Goal: Task Accomplishment & Management: Manage account settings

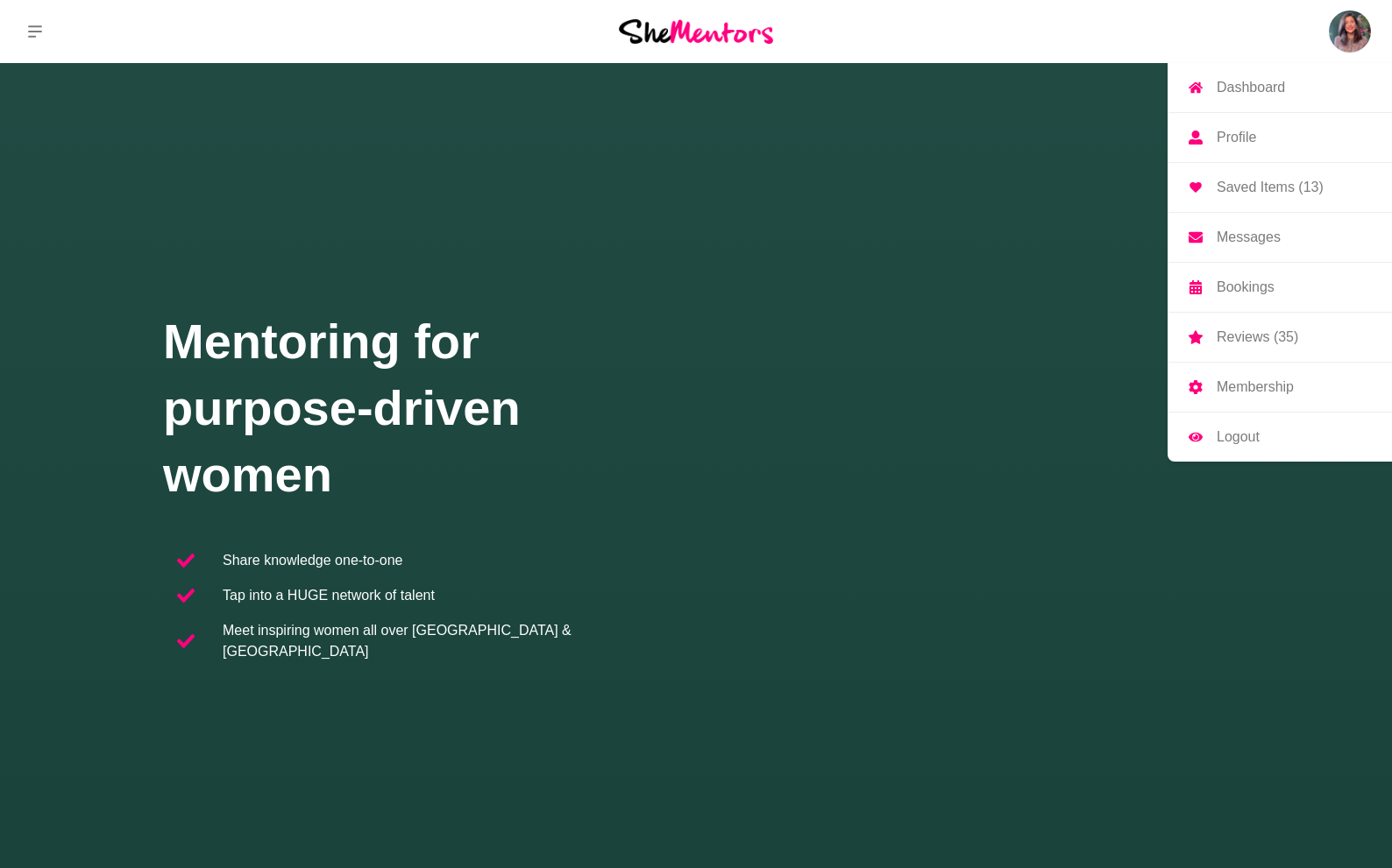
click at [1341, 16] on img at bounding box center [1349, 31] width 42 height 42
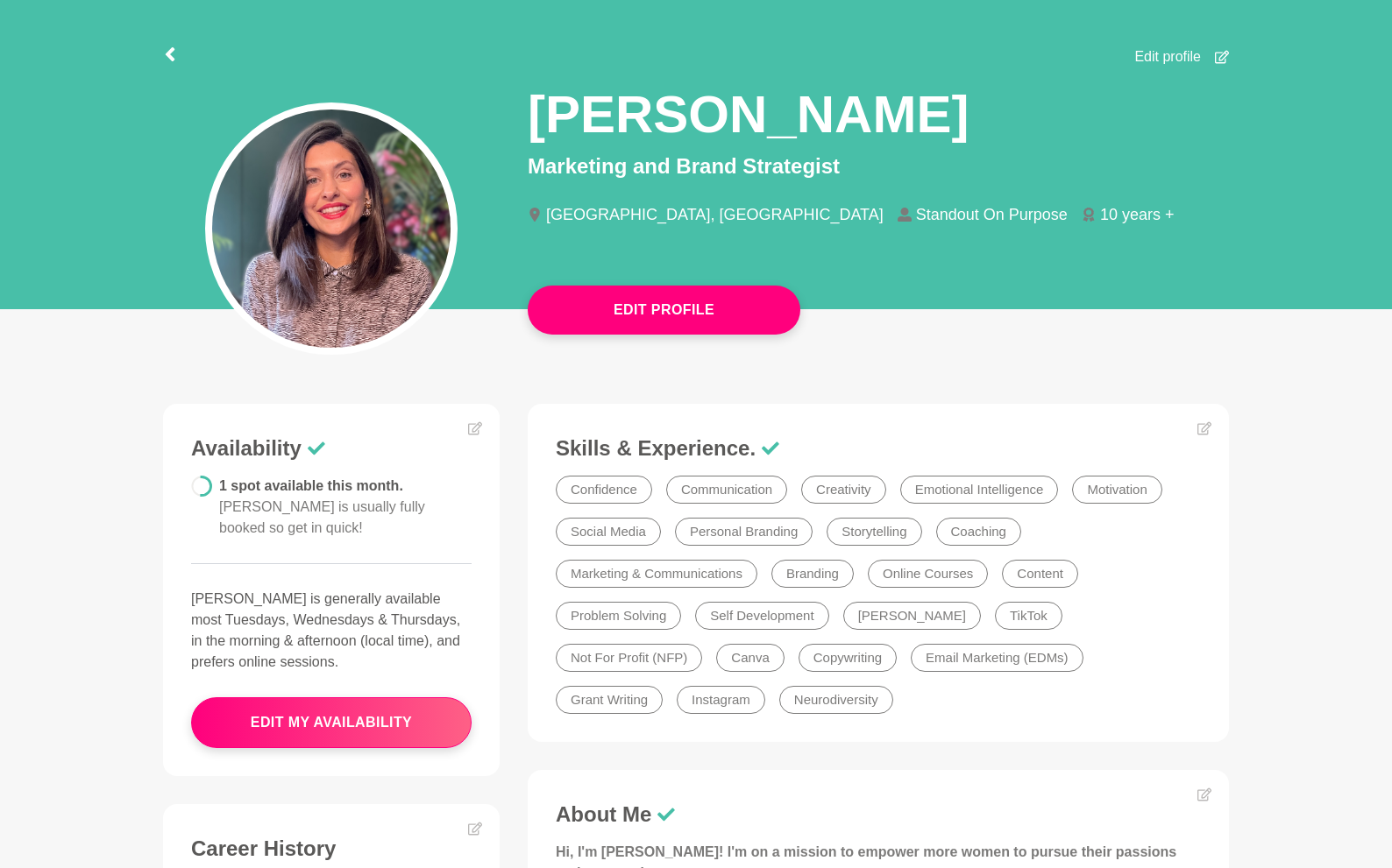
scroll to position [58, 0]
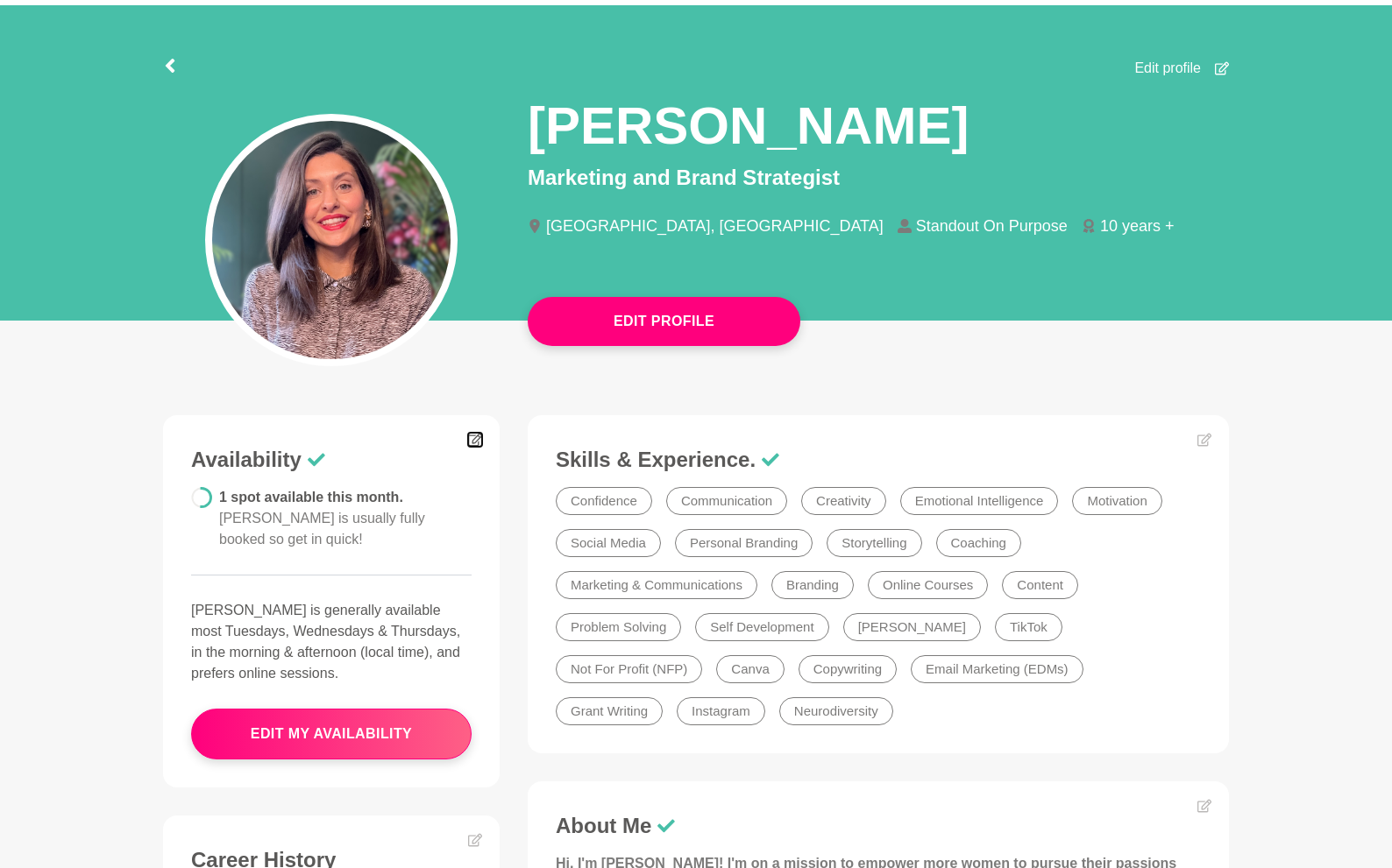
click at [480, 437] on icon at bounding box center [474, 441] width 14 height 13
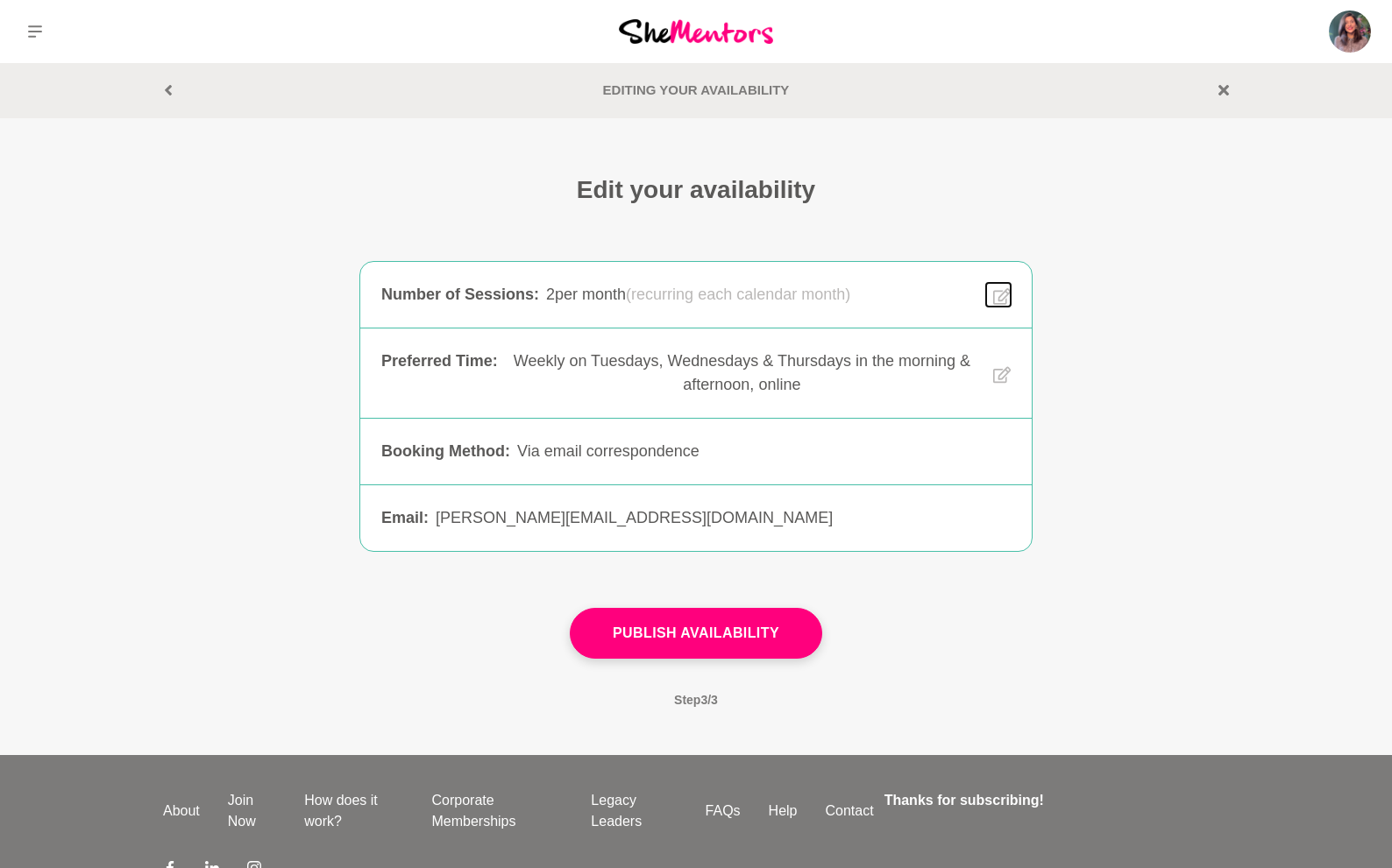
click at [988, 294] on button at bounding box center [998, 295] width 25 height 24
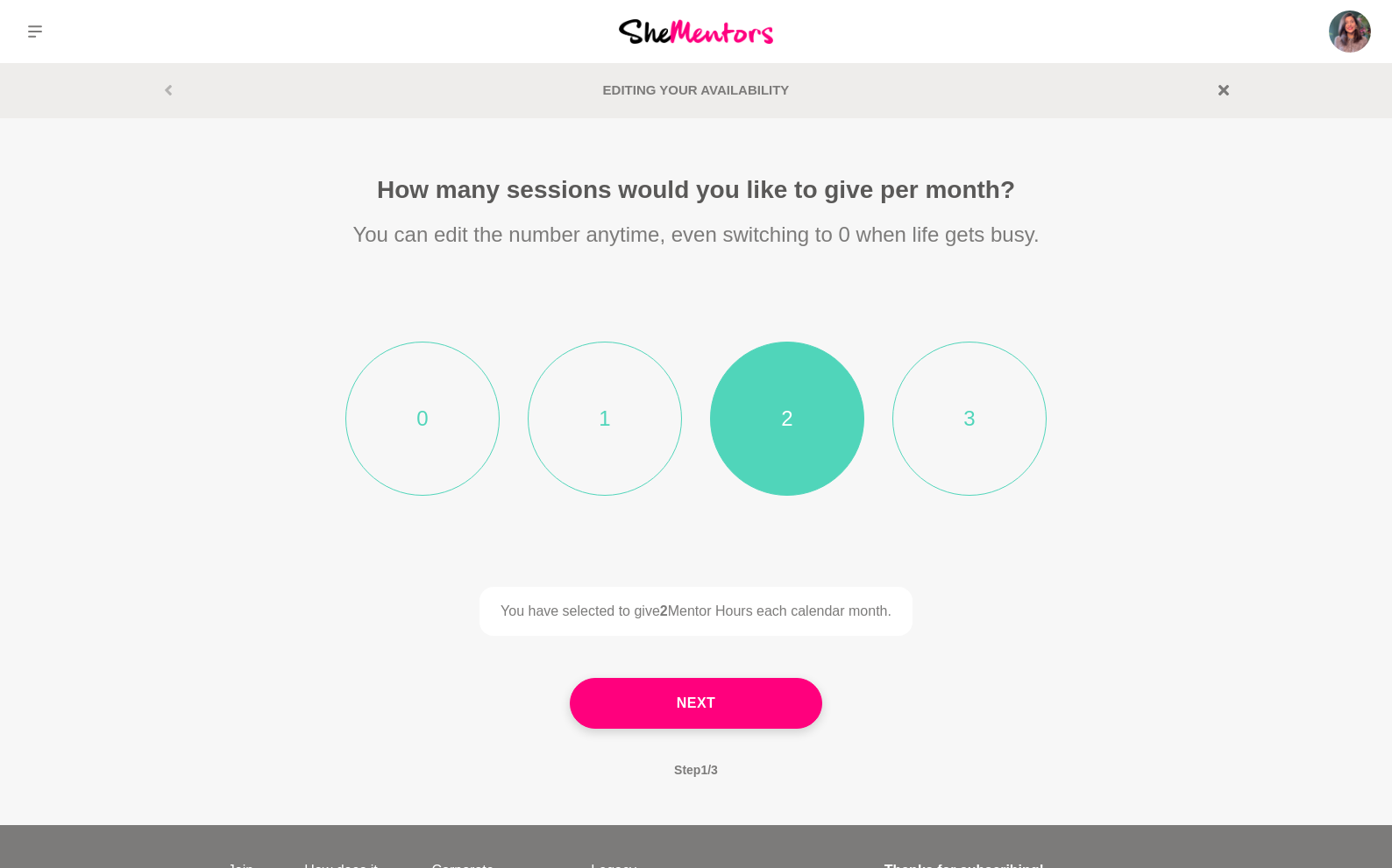
click at [451, 423] on li "0" at bounding box center [423, 419] width 155 height 155
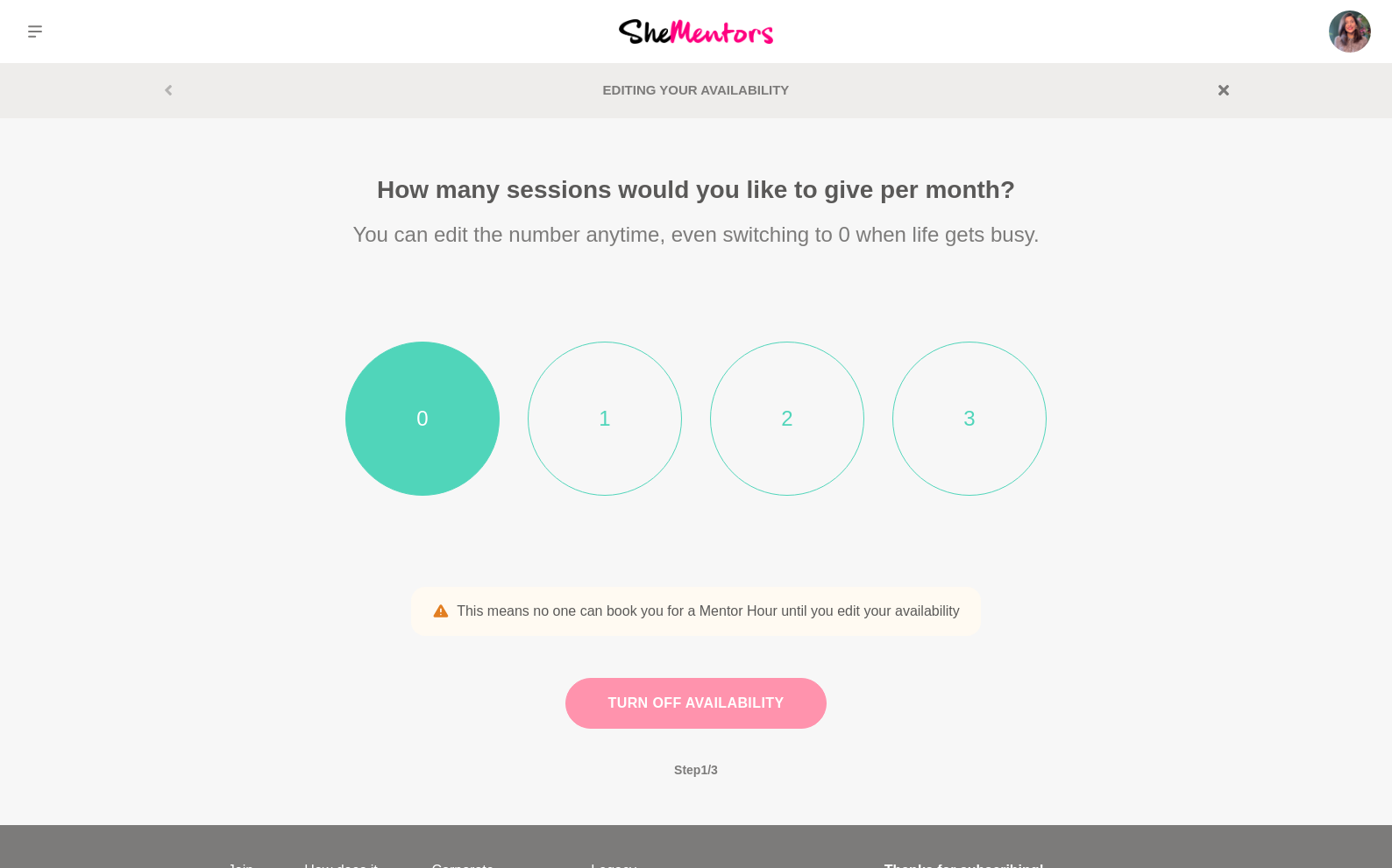
click at [702, 712] on button "Turn off availability" at bounding box center [696, 703] width 262 height 51
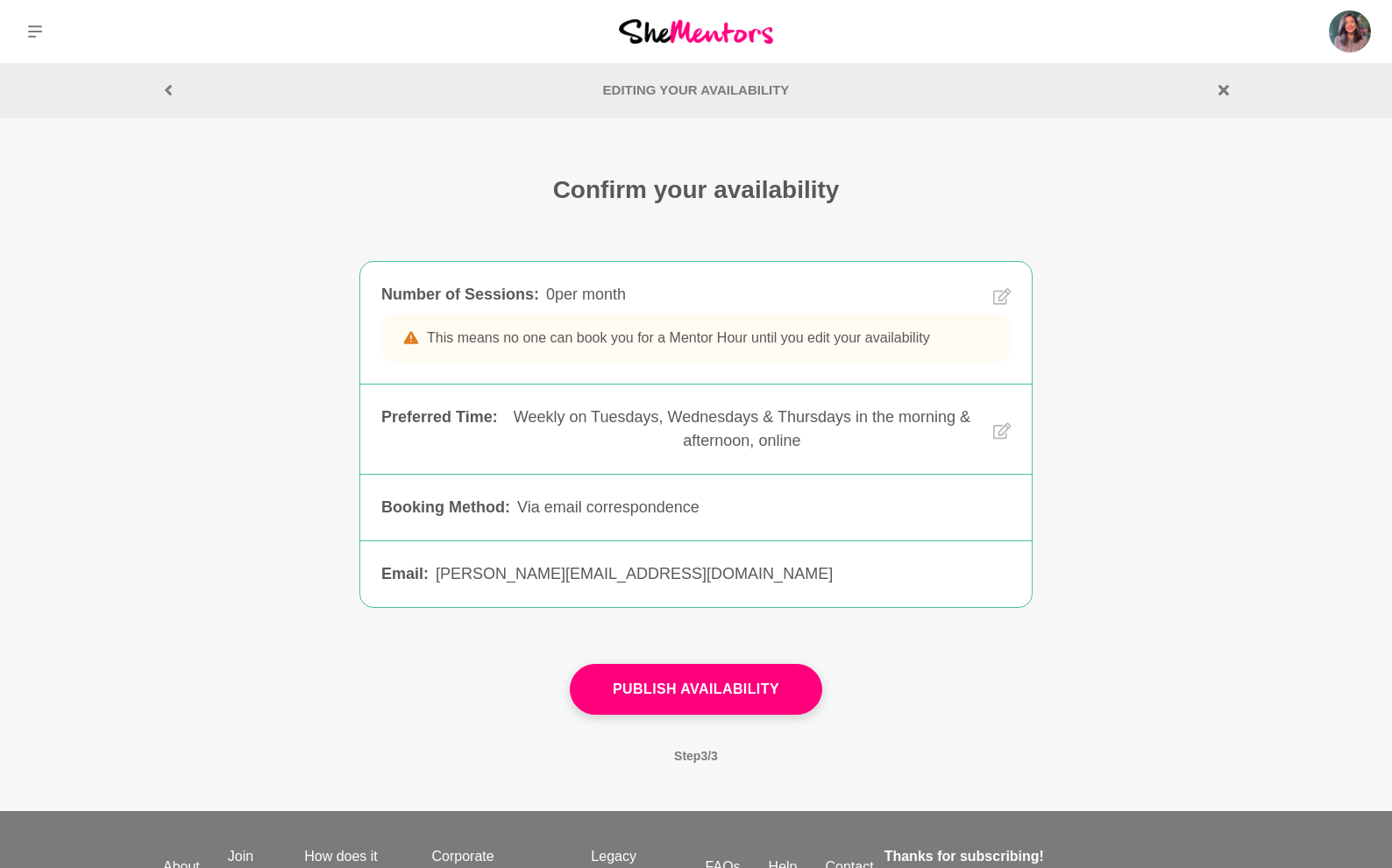
click at [663, 697] on button "Publish Availability" at bounding box center [696, 689] width 253 height 51
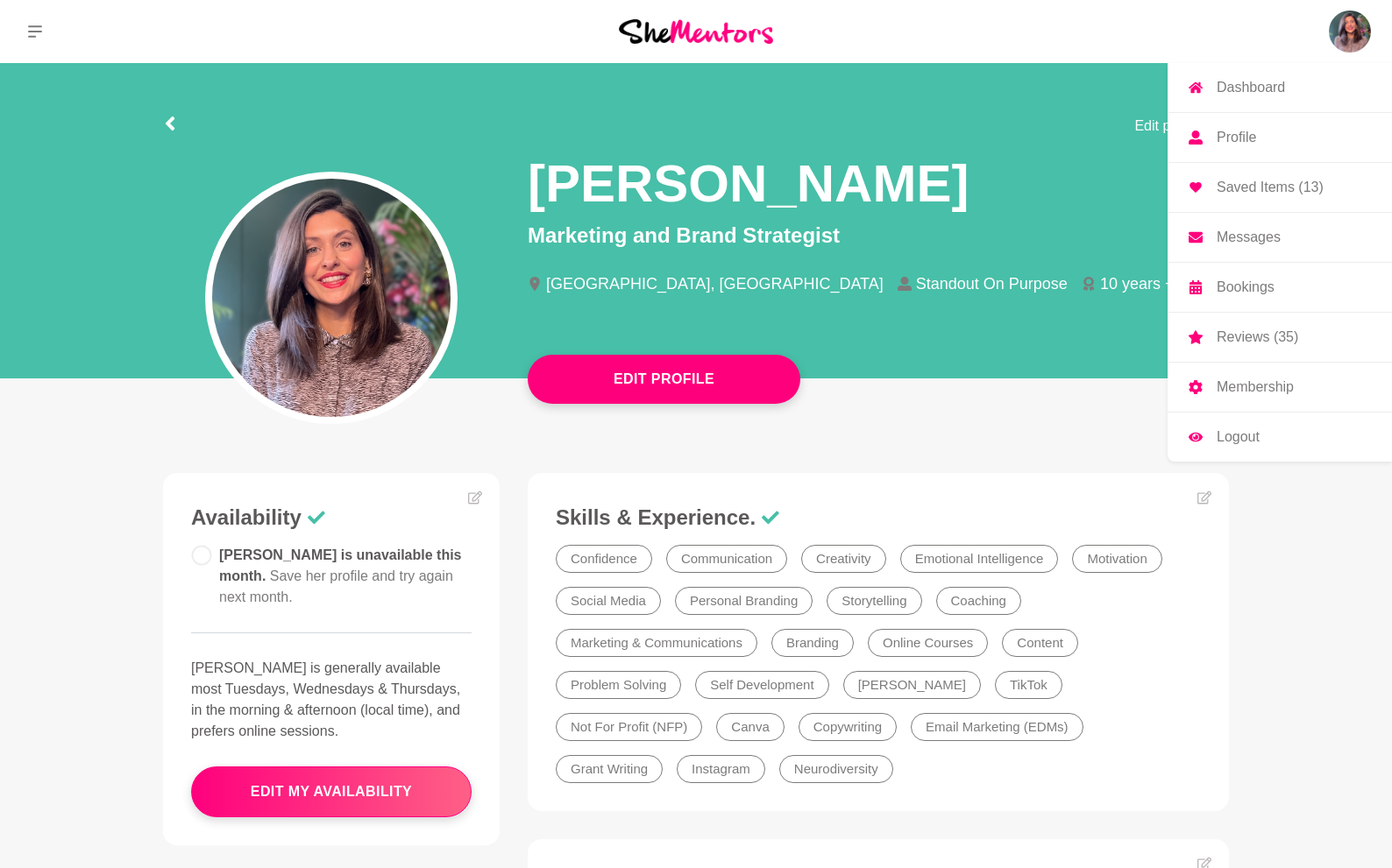
click at [1253, 244] on p "Messages" at bounding box center [1248, 238] width 64 height 14
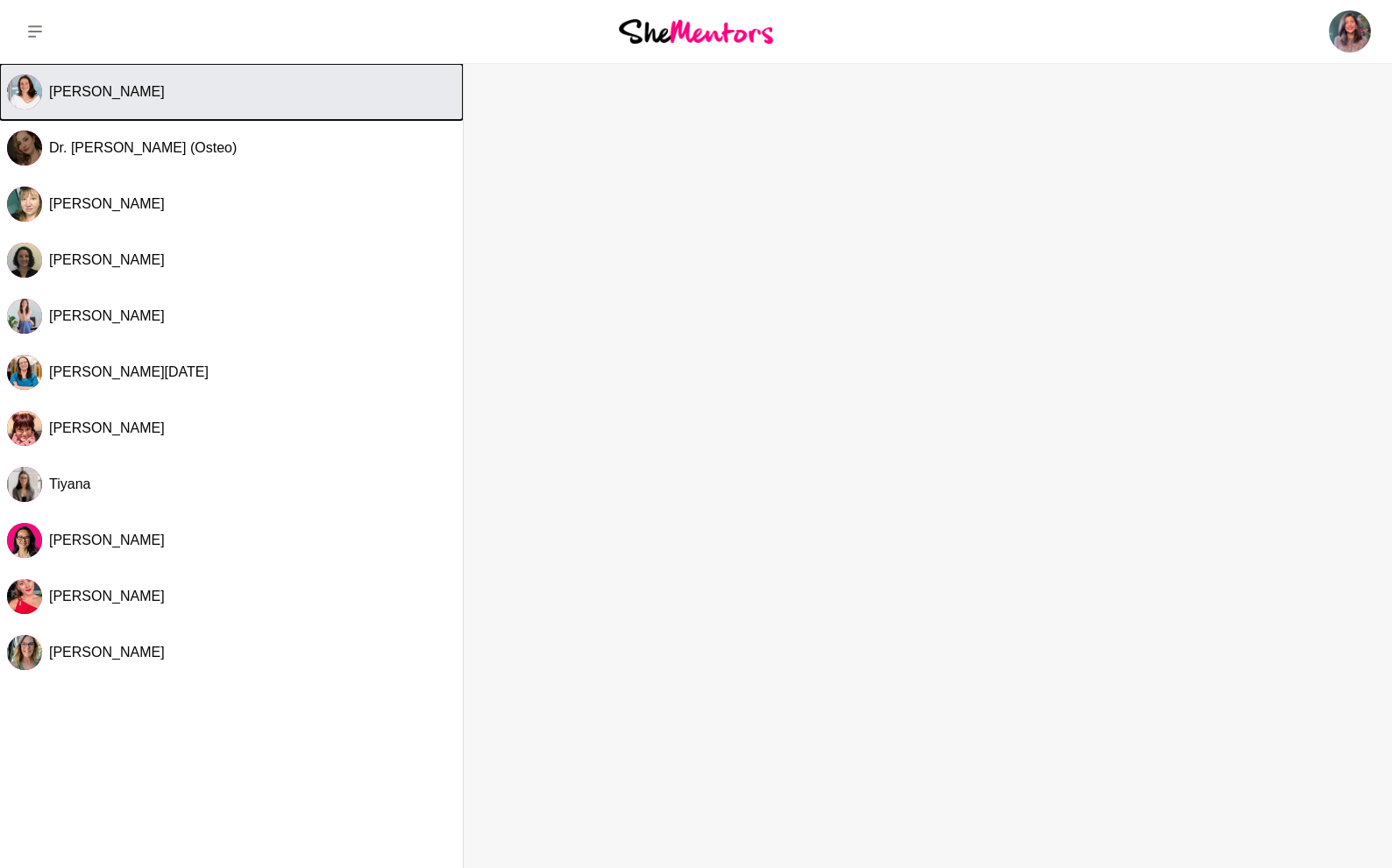
click at [307, 93] on div "[PERSON_NAME]" at bounding box center [252, 92] width 406 height 17
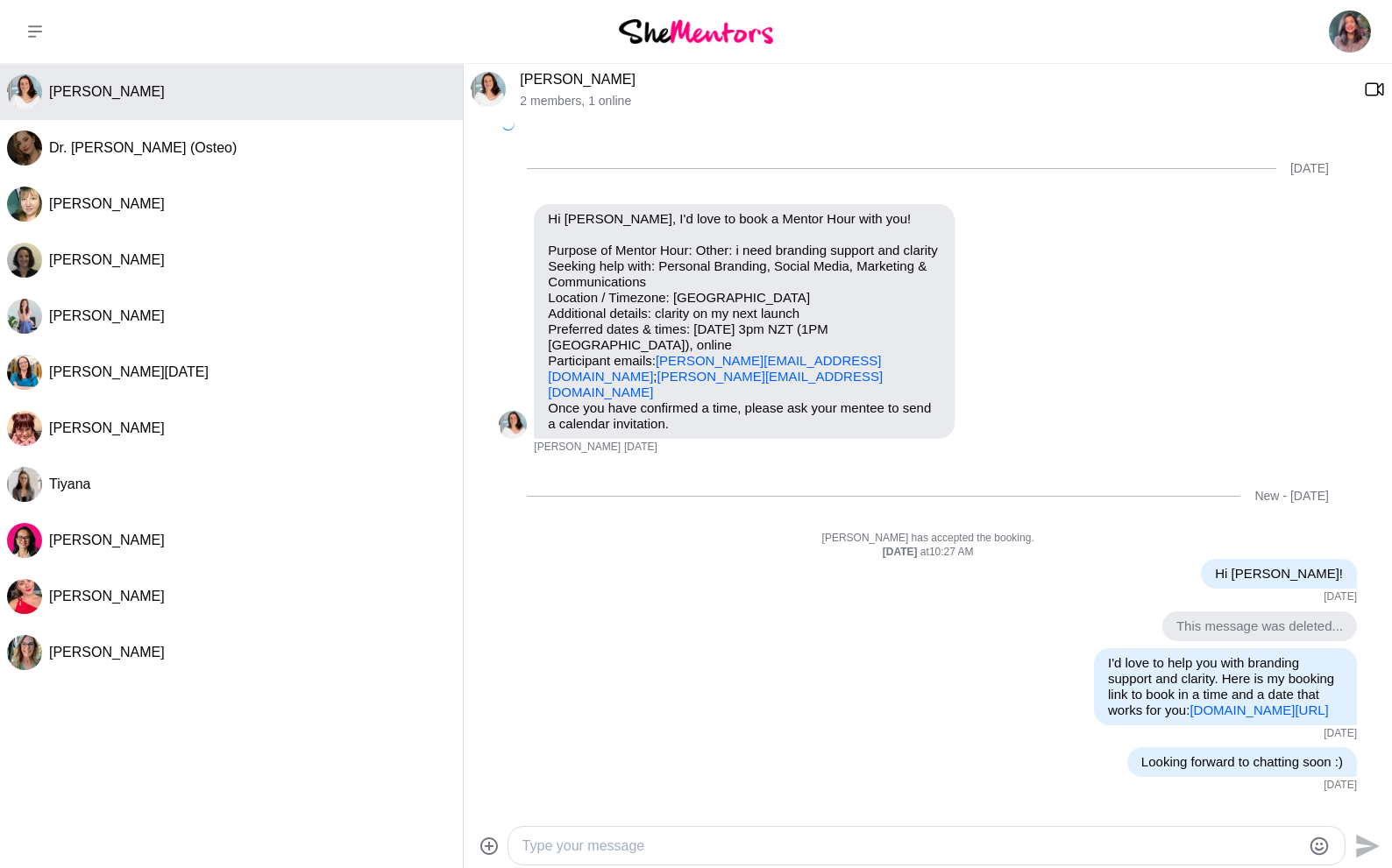
scroll to position [173, 0]
